Goal: Information Seeking & Learning: Learn about a topic

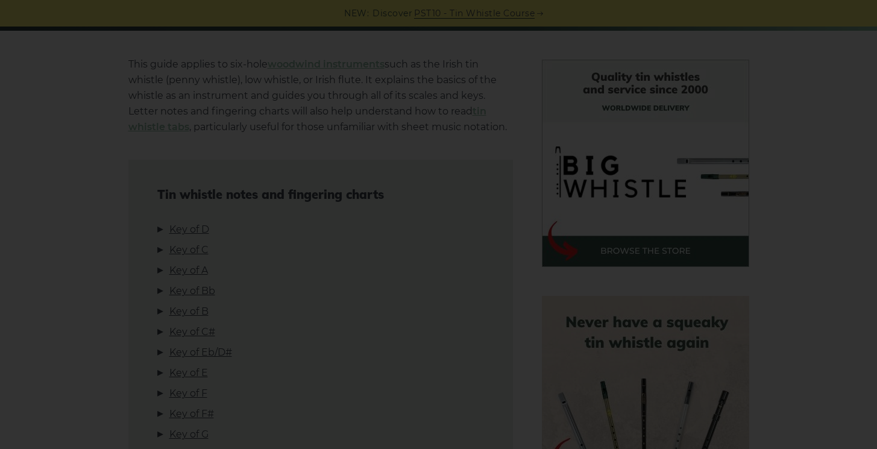
scroll to position [291, 0]
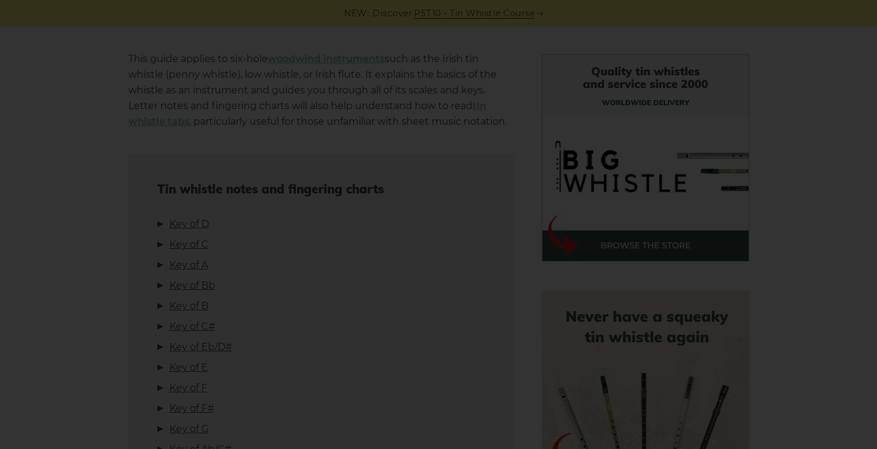
click at [529, 183] on div "×" at bounding box center [438, 224] width 877 height 449
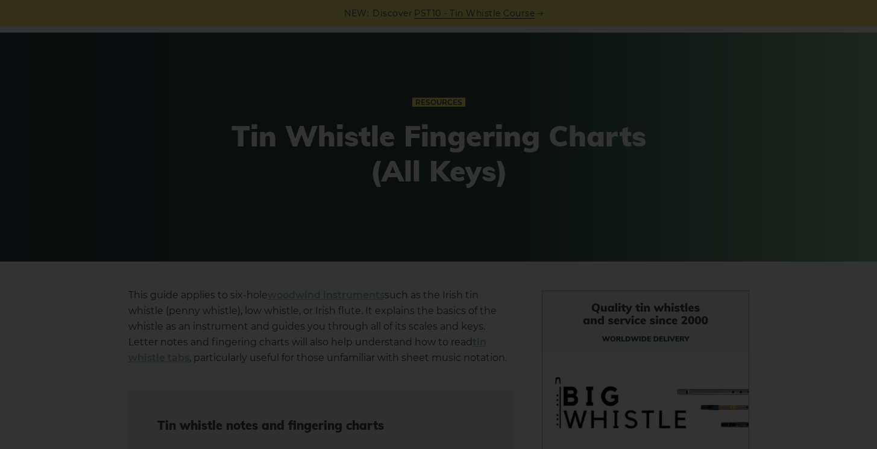
scroll to position [0, 0]
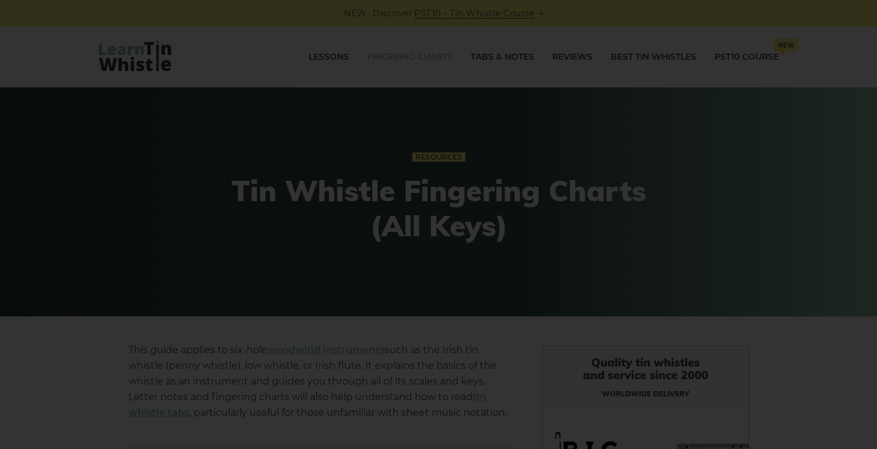
click at [257, 55] on div "×" at bounding box center [438, 224] width 877 height 449
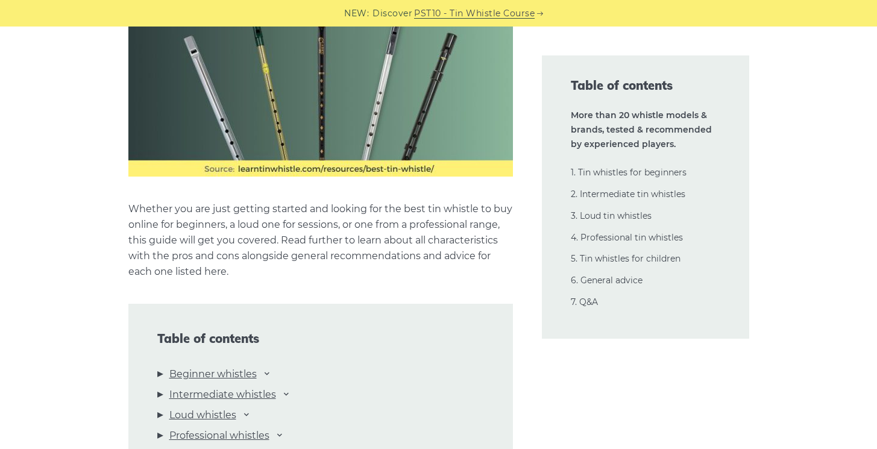
scroll to position [1207, 0]
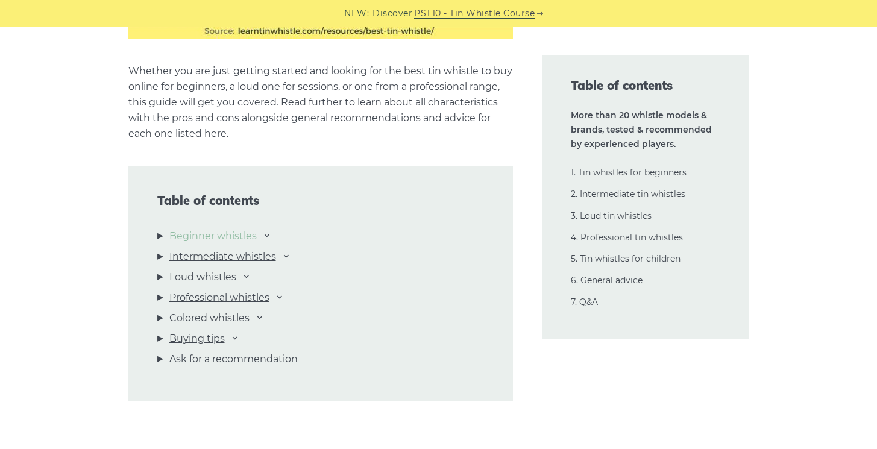
click at [224, 233] on link "Beginner whistles" at bounding box center [212, 236] width 87 height 16
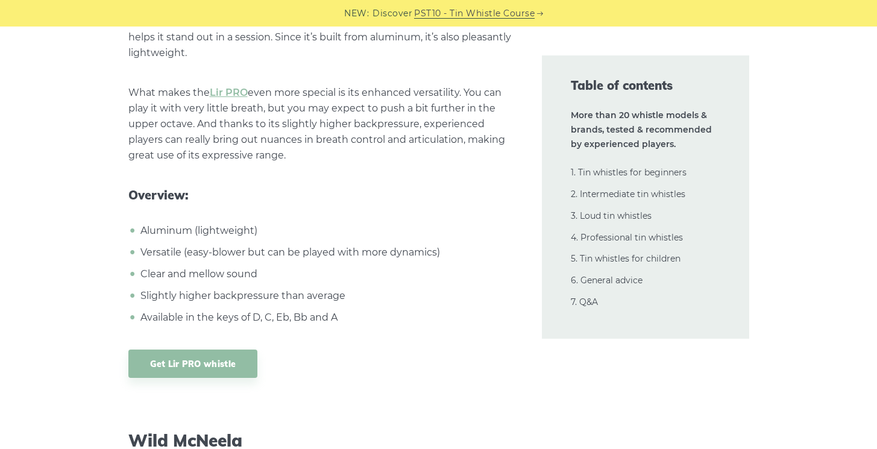
scroll to position [9345, 0]
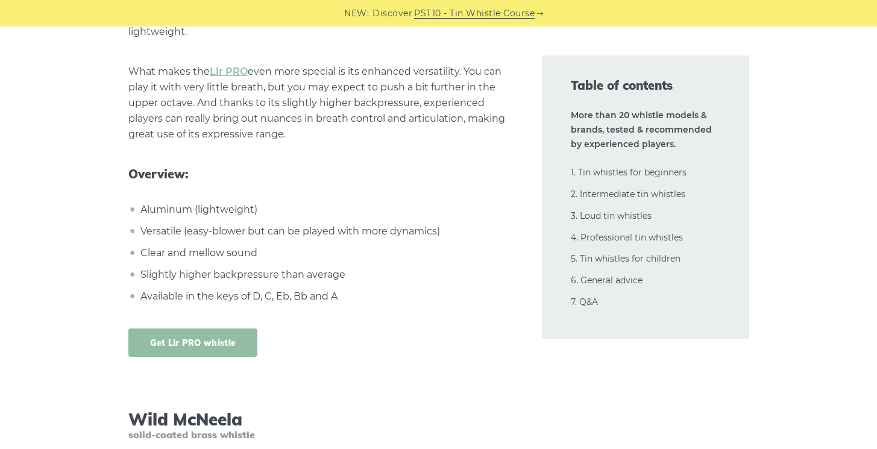
click at [185, 329] on link "Get Lir PRO whistle" at bounding box center [193, 343] width 130 height 28
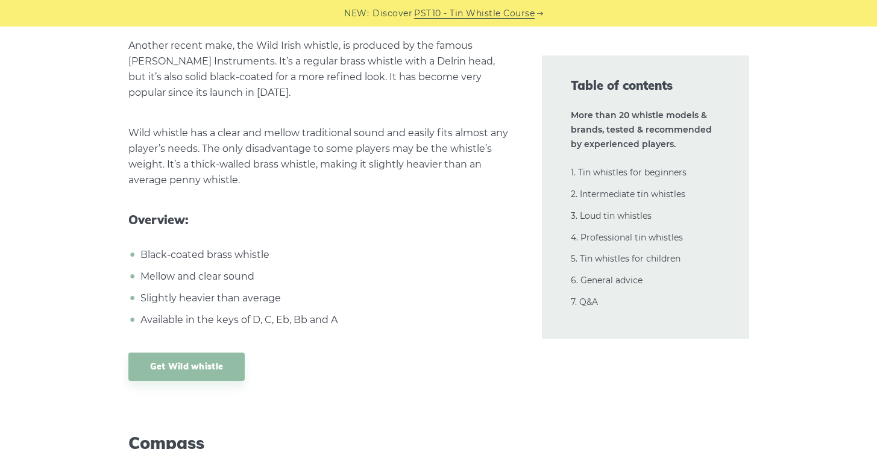
scroll to position [9976, 0]
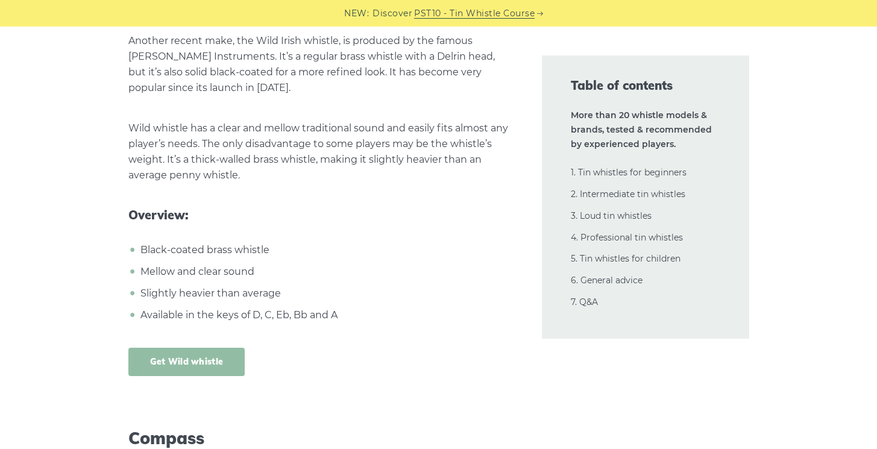
click at [184, 348] on link "Get Wild whistle" at bounding box center [186, 362] width 117 height 28
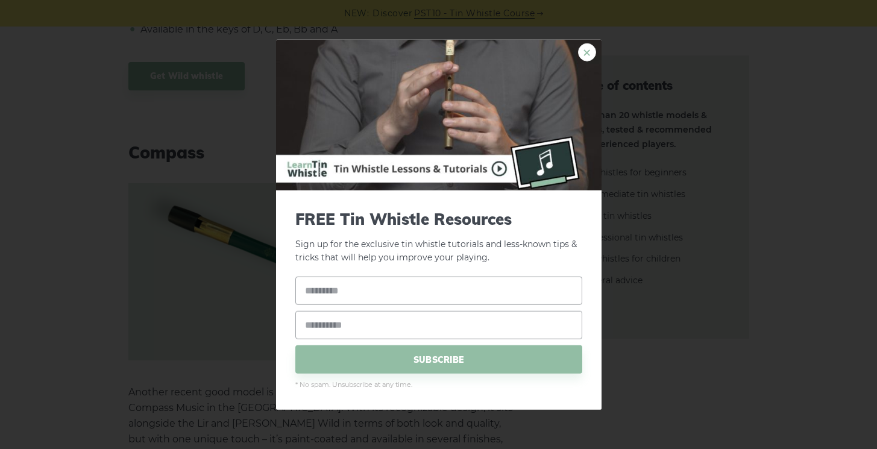
click at [589, 52] on link "×" at bounding box center [587, 52] width 18 height 18
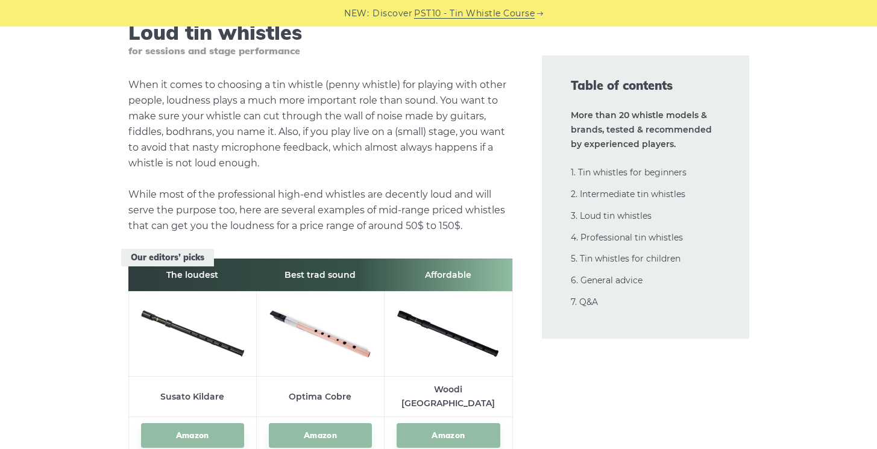
scroll to position [13033, 0]
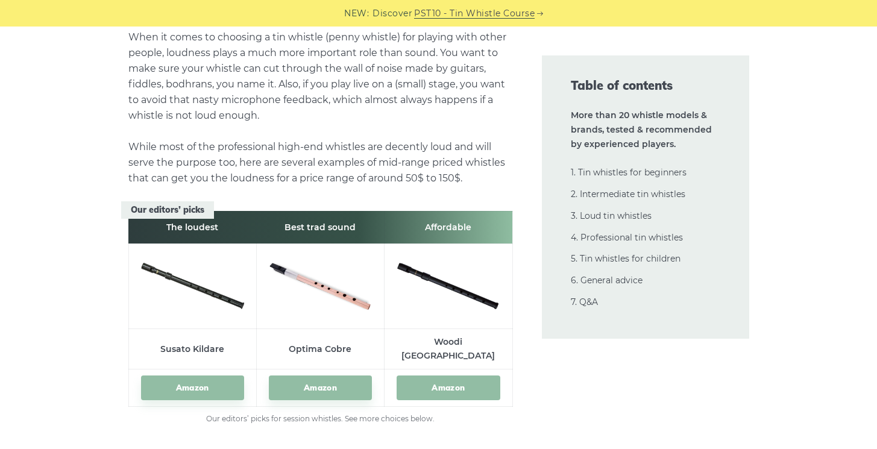
click at [451, 376] on link "Amazon" at bounding box center [448, 388] width 103 height 25
click at [198, 376] on link "Amazon" at bounding box center [192, 388] width 103 height 25
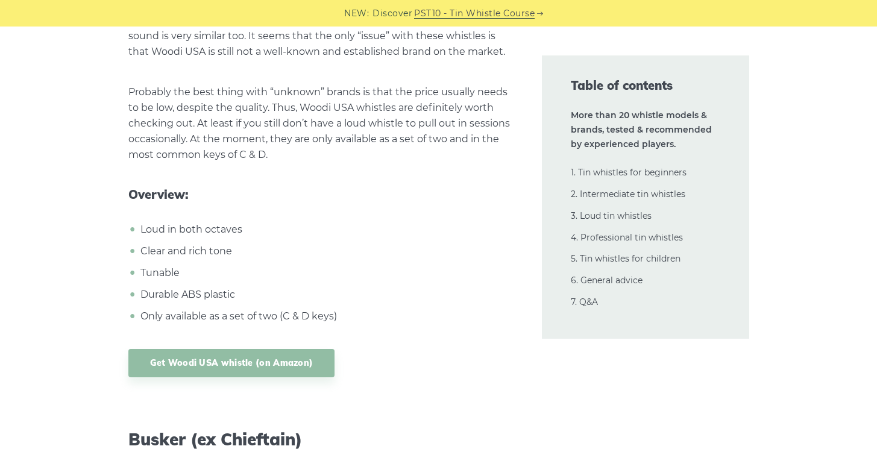
scroll to position [14692, 0]
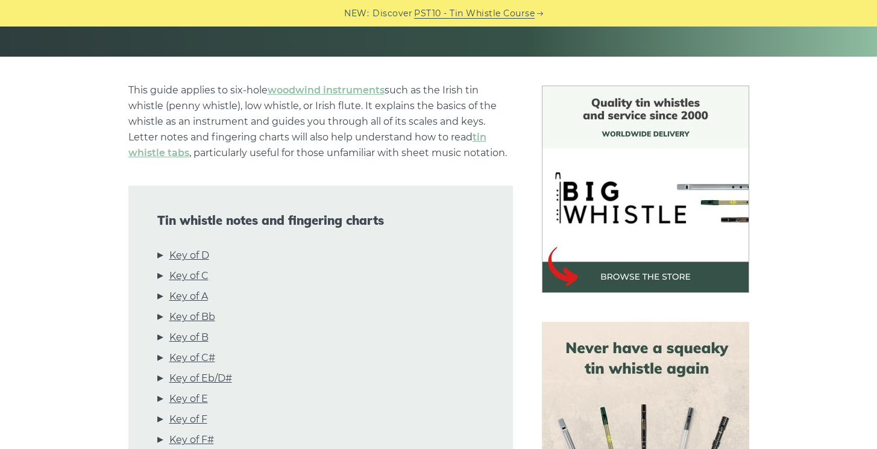
scroll to position [266, 0]
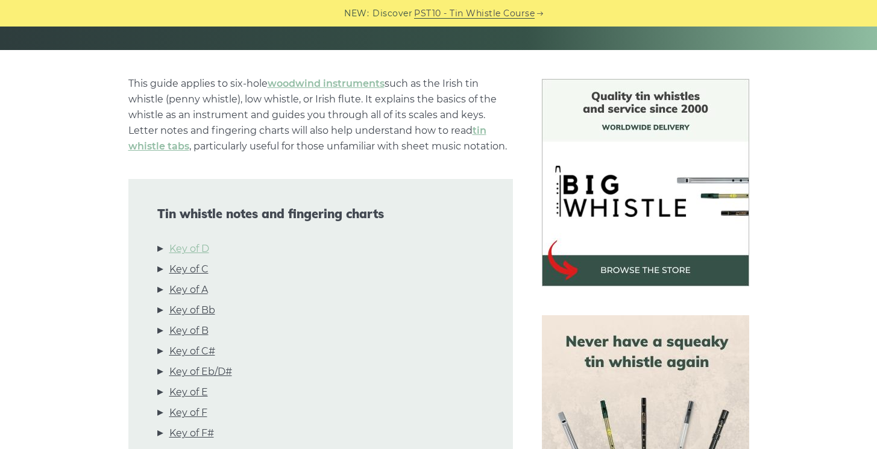
click at [192, 251] on link "Key of D" at bounding box center [189, 249] width 40 height 16
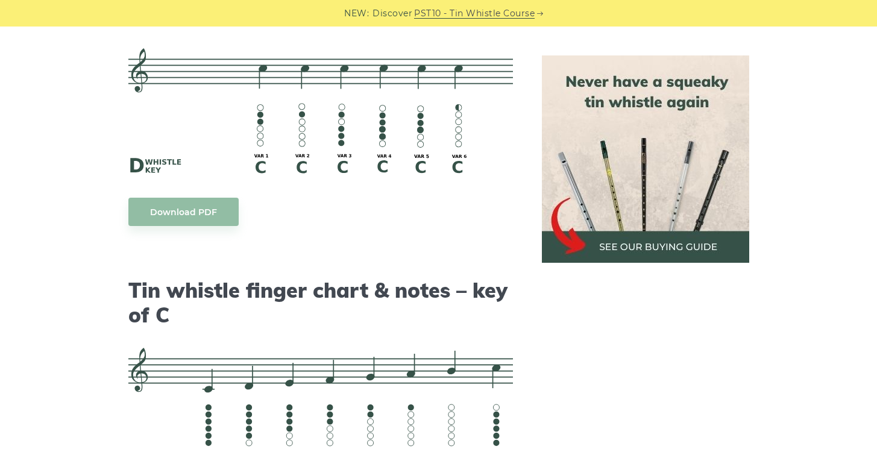
scroll to position [2973, 0]
